Goal: Information Seeking & Learning: Learn about a topic

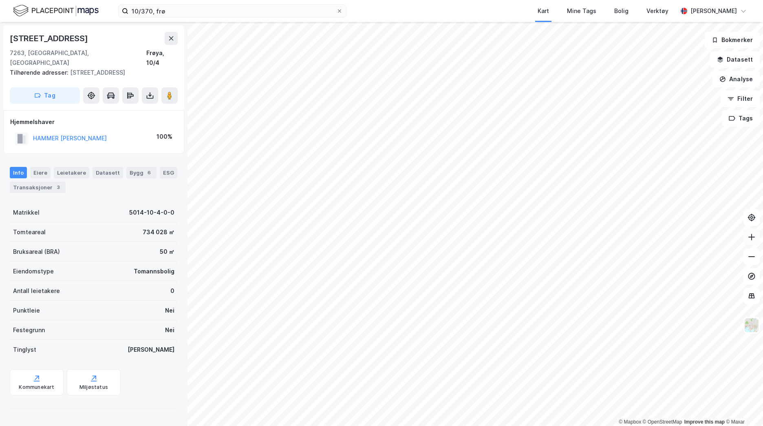
click at [754, 241] on button at bounding box center [752, 237] width 16 height 16
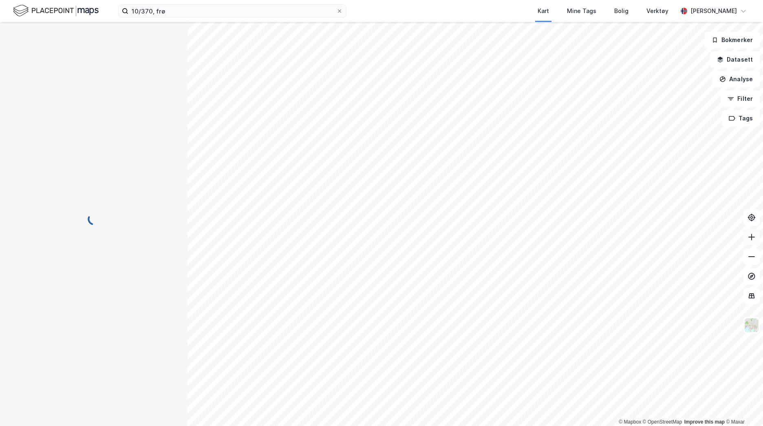
scroll to position [3, 0]
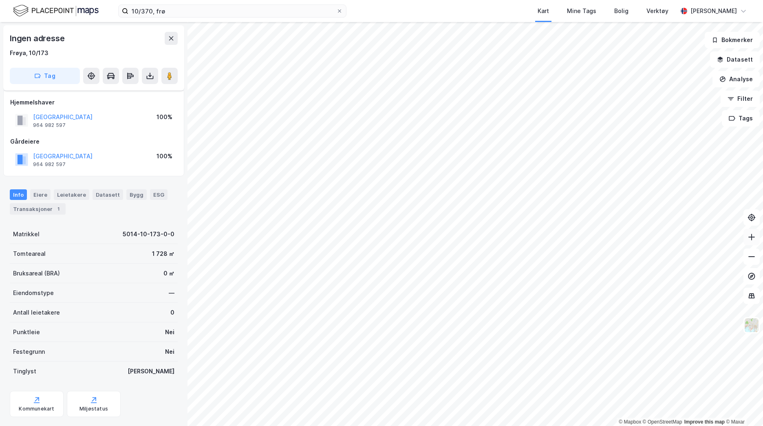
scroll to position [3, 0]
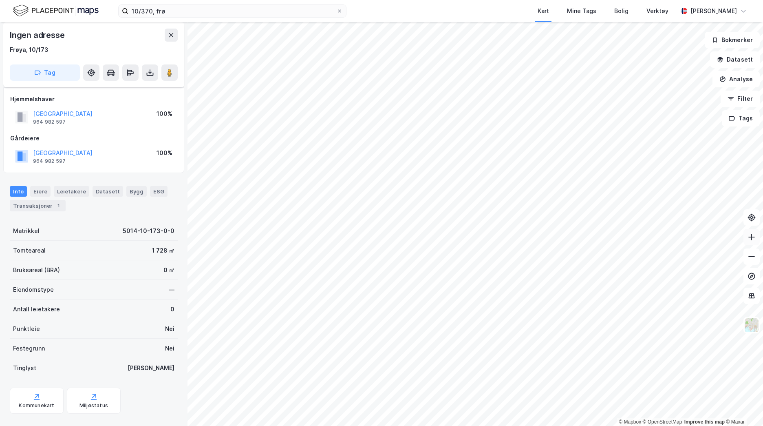
click at [748, 241] on icon at bounding box center [752, 237] width 8 height 8
